Goal: Check status

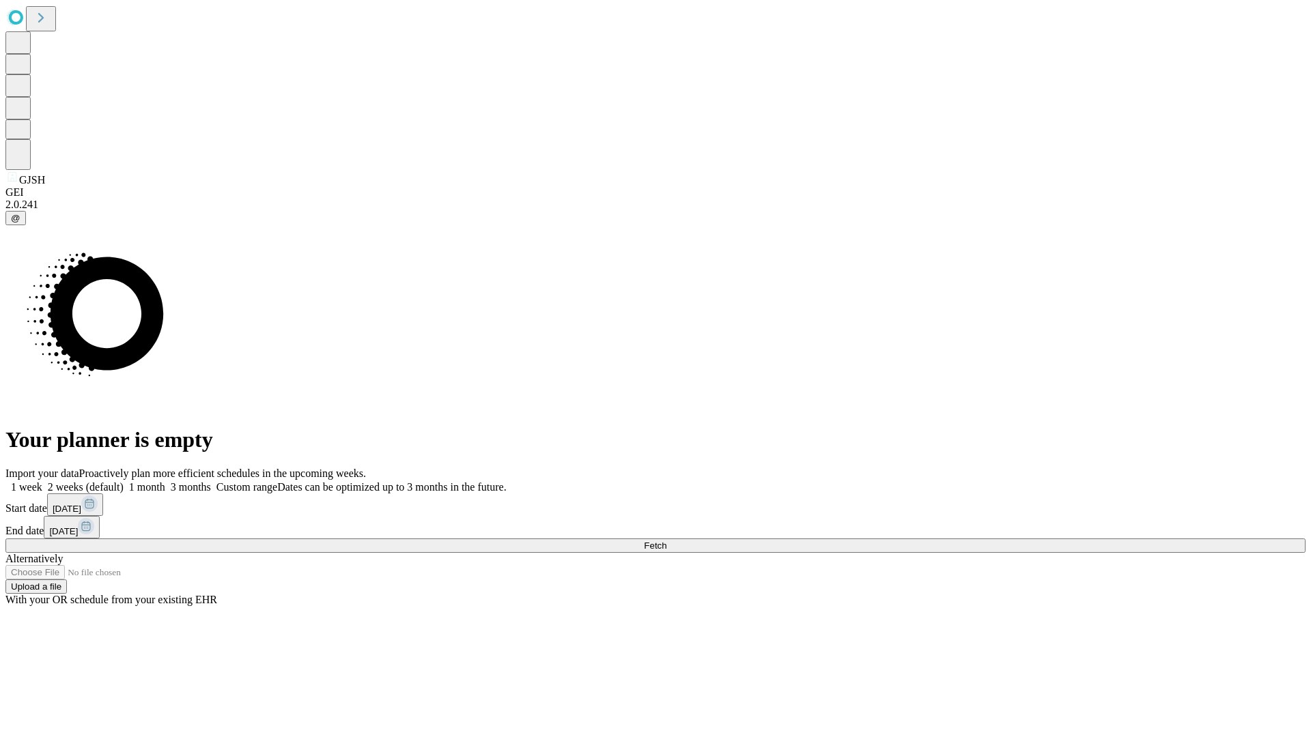
click at [666, 541] on span "Fetch" at bounding box center [655, 546] width 23 height 10
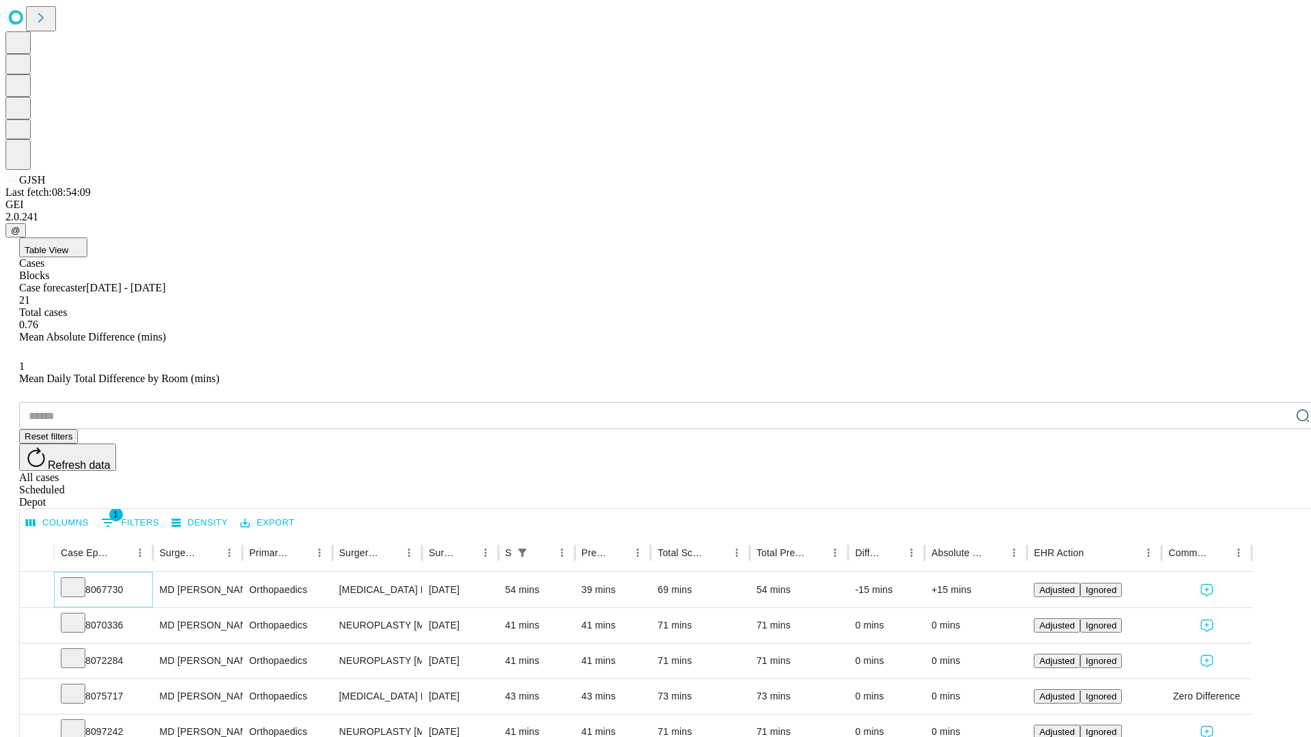
click at [80, 580] on icon at bounding box center [73, 587] width 14 height 14
